Goal: Entertainment & Leisure: Browse casually

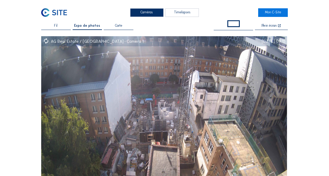
click at [60, 26] on div "Fil" at bounding box center [56, 27] width 30 height 6
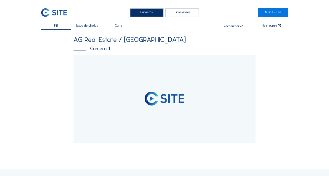
click at [88, 27] on span "Expo de photos" at bounding box center [87, 26] width 22 height 4
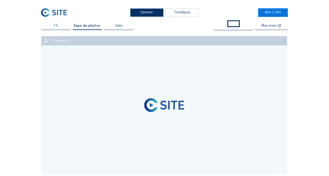
click at [167, 13] on div "Timelapses" at bounding box center [181, 12] width 33 height 9
